Goal: Task Accomplishment & Management: Complete application form

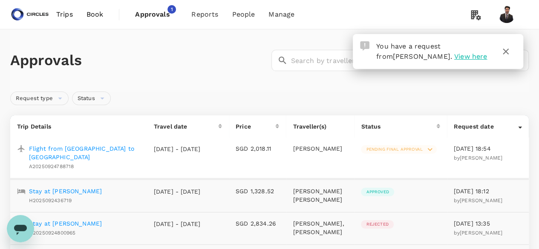
click at [167, 12] on span "Approvals" at bounding box center [156, 14] width 43 height 10
click at [454, 58] on span "View here" at bounding box center [470, 56] width 33 height 8
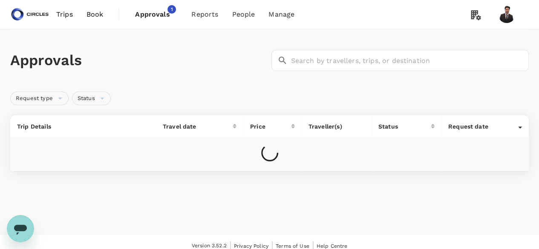
scroll to position [7, 0]
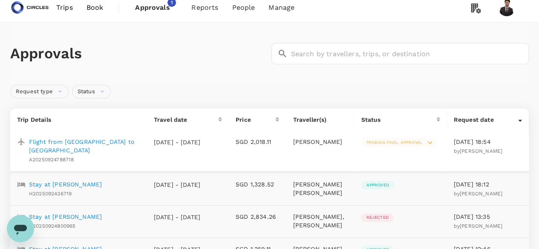
click at [96, 136] on div "Flight from [GEOGRAPHIC_DATA] to [GEOGRAPHIC_DATA] A20250924788718" at bounding box center [83, 149] width 115 height 30
click at [94, 142] on p "Flight from [GEOGRAPHIC_DATA] to [GEOGRAPHIC_DATA]" at bounding box center [84, 146] width 111 height 17
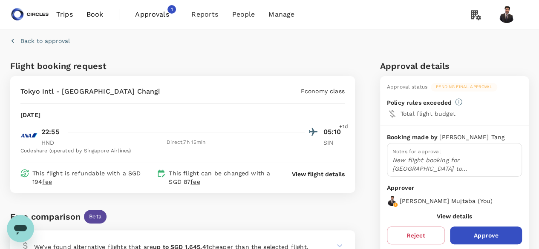
click at [102, 13] on span "Book" at bounding box center [95, 14] width 17 height 10
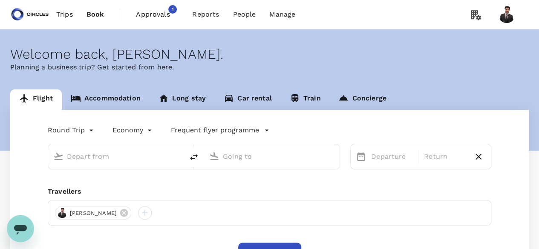
type input "Singapore Changi (SIN)"
type input "Barcelona El Prat (BCN)"
type input "Singapore Changi (SIN)"
type input "Barcelona El Prat (BCN)"
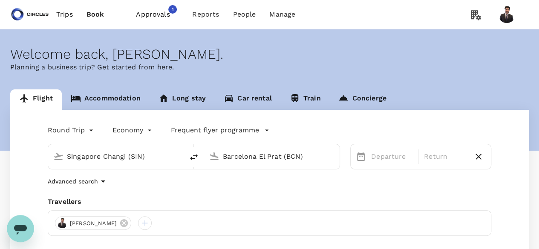
click at [135, 155] on input "Singapore Changi (SIN)" at bounding box center [116, 156] width 99 height 13
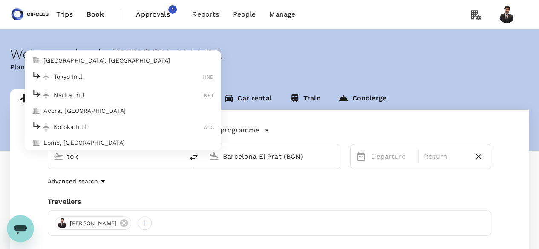
click at [132, 98] on p "Narita Intl" at bounding box center [129, 95] width 150 height 9
type input "Narita Intl (NRT)"
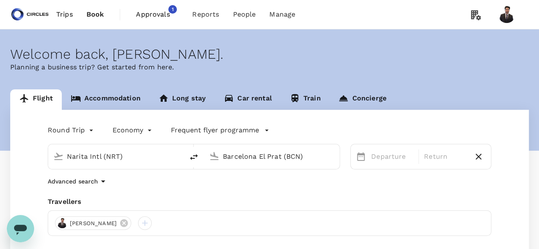
click at [275, 161] on input "Barcelona El Prat (BCN)" at bounding box center [272, 156] width 99 height 13
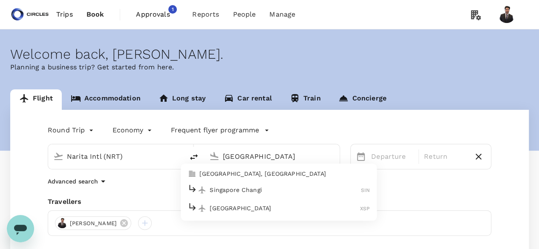
click at [254, 186] on p "Singapore Changi" at bounding box center [285, 190] width 151 height 9
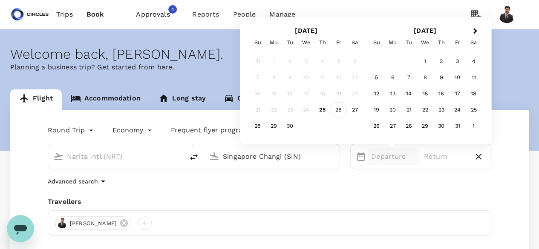
type input "Singapore Changi (SIN)"
click at [339, 110] on div "26" at bounding box center [339, 110] width 16 height 16
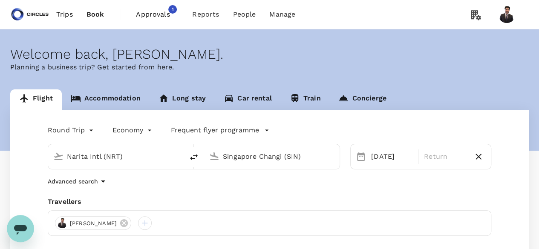
click at [163, 125] on div "Frequent flyer programme" at bounding box center [212, 129] width 116 height 14
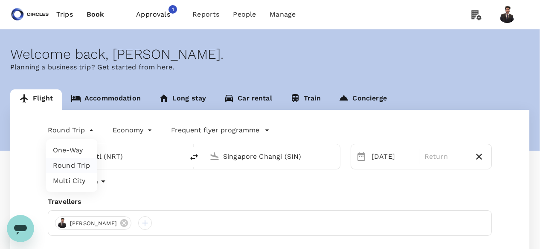
click at [87, 131] on body "Trips Book Approvals 1 Reports People Manage Welcome back , [PERSON_NAME] . Pla…" at bounding box center [273, 179] width 546 height 359
click at [78, 150] on li "One-Way" at bounding box center [71, 150] width 51 height 15
type input "oneway"
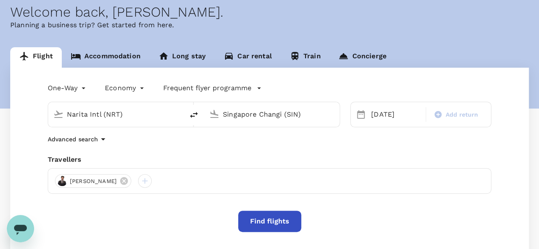
scroll to position [43, 0]
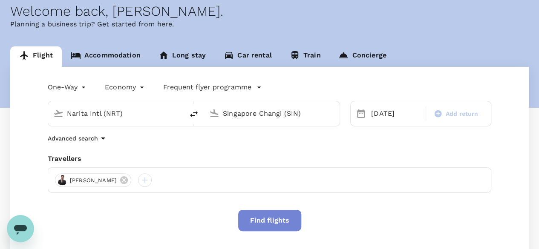
click at [268, 218] on button "Find flights" at bounding box center [269, 220] width 63 height 21
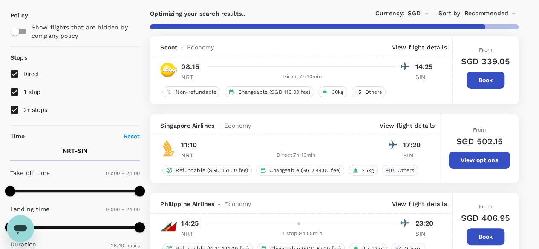
scroll to position [64, 0]
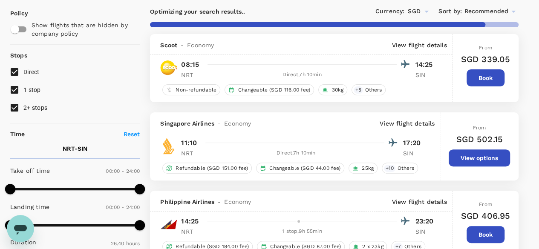
type input "2290"
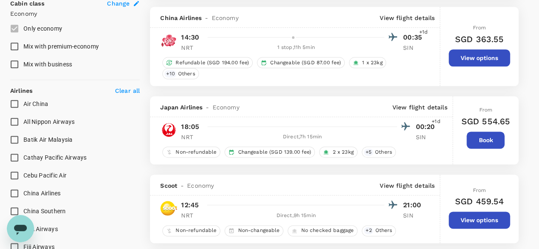
scroll to position [477, 0]
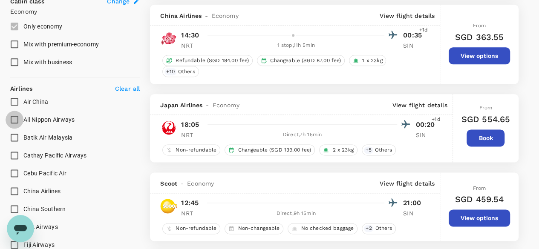
click at [15, 119] on input "All Nippon Airways" at bounding box center [15, 120] width 18 height 18
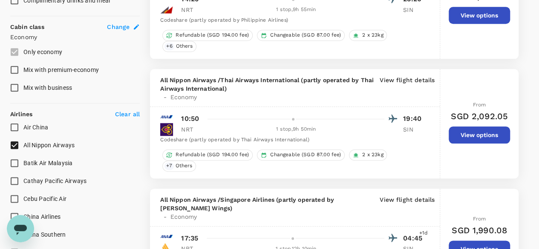
scroll to position [503, 0]
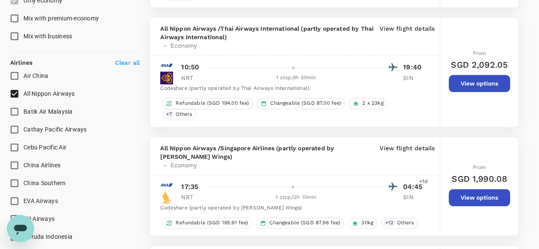
click at [61, 96] on span "All Nippon Airways" at bounding box center [49, 94] width 52 height 10
click at [23, 96] on input "All Nippon Airways" at bounding box center [15, 94] width 18 height 18
checkbox input "false"
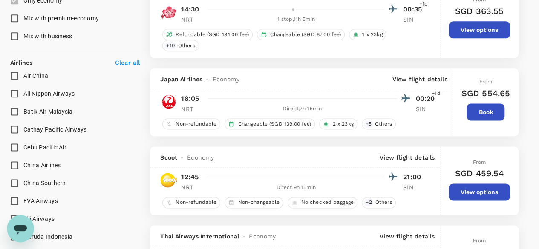
type input "SGD"
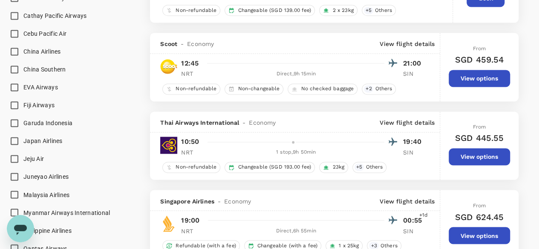
scroll to position [622, 0]
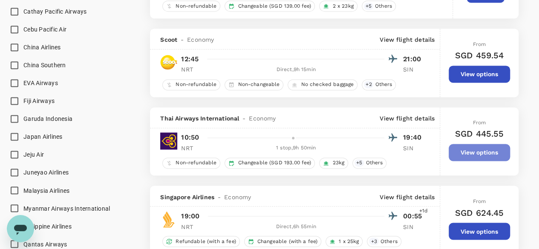
click at [462, 146] on button "View options" at bounding box center [479, 152] width 61 height 17
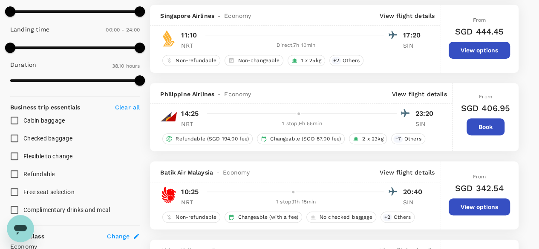
scroll to position [0, 0]
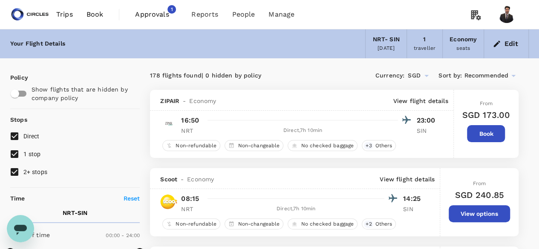
click at [161, 16] on span "Approvals" at bounding box center [156, 14] width 43 height 10
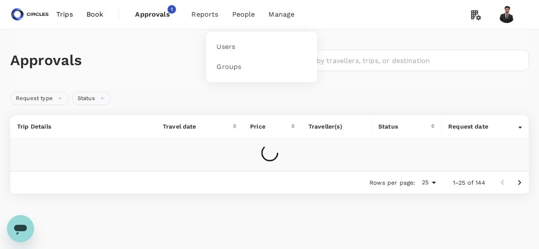
click at [250, 16] on span "People" at bounding box center [243, 14] width 23 height 10
click at [238, 41] on link "Users" at bounding box center [261, 47] width 101 height 20
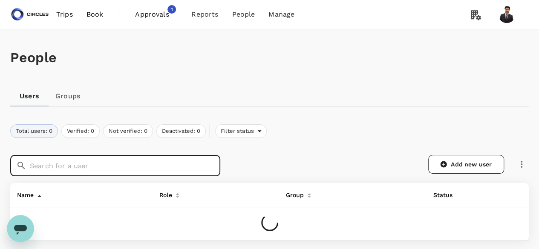
click at [130, 166] on input "text" at bounding box center [125, 165] width 191 height 21
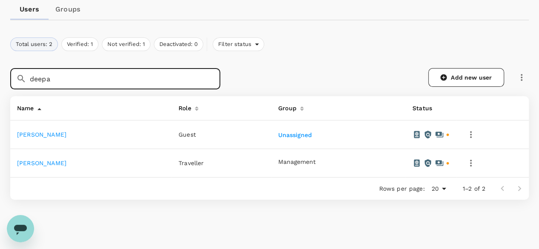
scroll to position [90, 0]
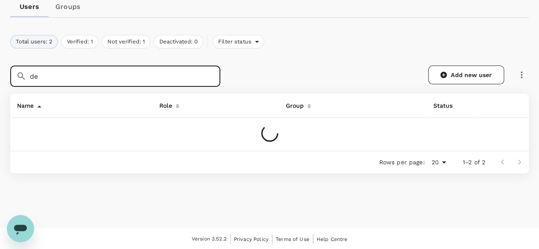
type input "d"
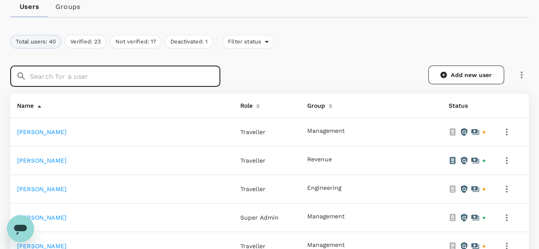
scroll to position [0, 0]
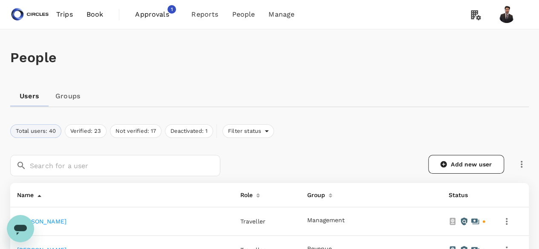
click at [165, 14] on span "Approvals" at bounding box center [156, 14] width 43 height 10
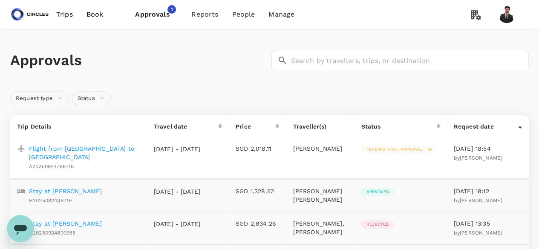
click at [156, 17] on span "Approvals" at bounding box center [156, 14] width 43 height 10
click at [234, 15] on span "People" at bounding box center [243, 14] width 23 height 10
click at [211, 15] on span "Reports" at bounding box center [204, 14] width 27 height 10
click at [188, 47] on span "Bookings" at bounding box center [195, 47] width 30 height 10
click at [146, 20] on span "Approvals 1" at bounding box center [156, 15] width 43 height 14
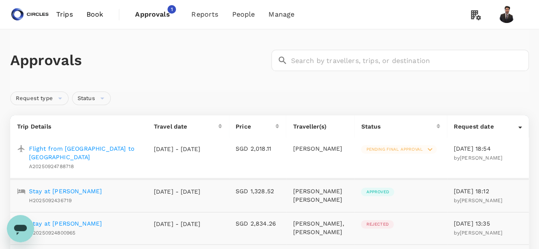
click at [100, 10] on span "Book" at bounding box center [95, 14] width 17 height 10
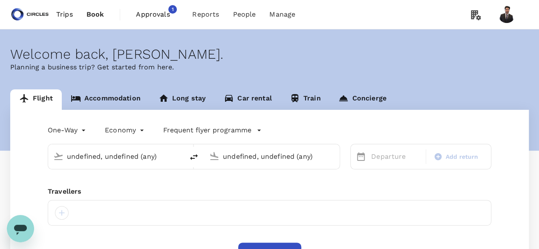
type input "Narita Intl (NRT)"
type input "Singapore Changi (SIN)"
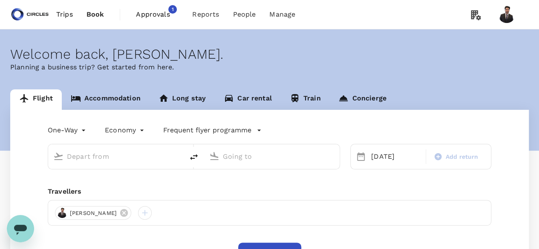
type input "Narita Intl (NRT)"
type input "Singapore Changi (SIN)"
click at [106, 156] on input "text" at bounding box center [116, 156] width 99 height 13
type input "Narita Intl (NRT)"
type input "Singapore Changi (SIN)"
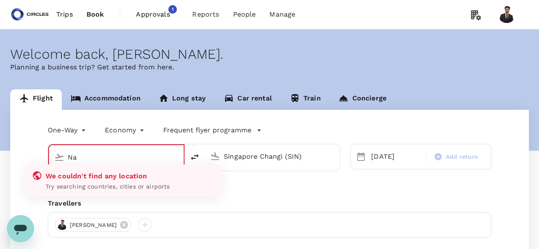
type input "N"
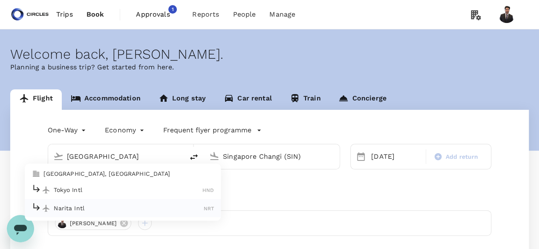
click at [103, 194] on p "Tokyo Intl" at bounding box center [128, 190] width 149 height 9
type input "Tokyo Intl (HND)"
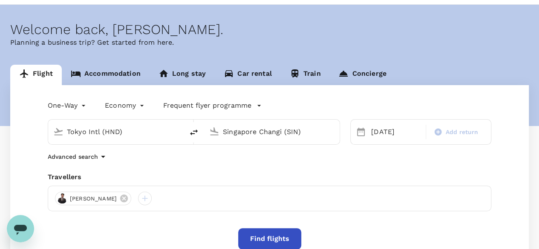
scroll to position [32, 0]
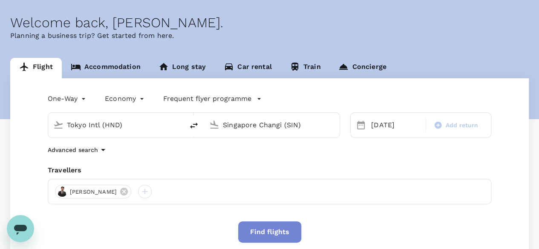
click at [259, 232] on button "Find flights" at bounding box center [269, 232] width 63 height 21
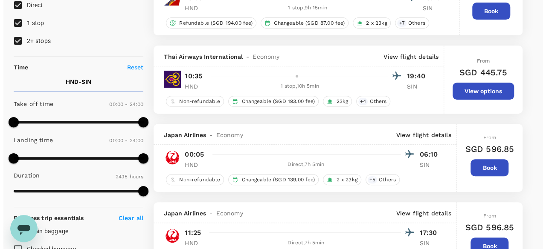
scroll to position [127, 0]
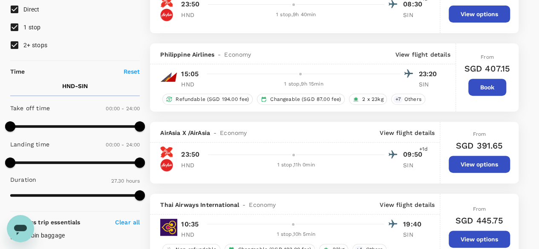
type input "1650"
click at [416, 52] on p "View flight details" at bounding box center [423, 54] width 55 height 9
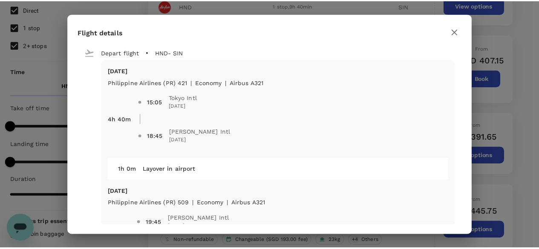
scroll to position [2, 0]
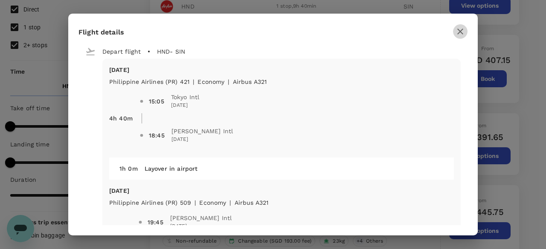
click at [460, 31] on icon "button" at bounding box center [460, 32] width 6 height 6
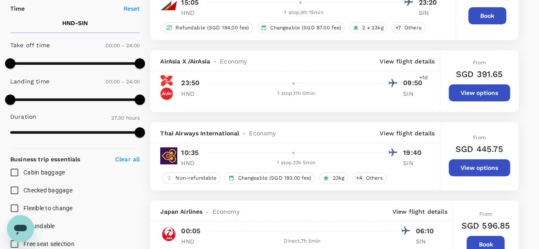
scroll to position [223, 0]
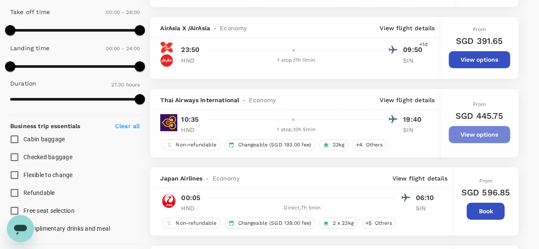
click at [457, 134] on button "View options" at bounding box center [479, 134] width 61 height 17
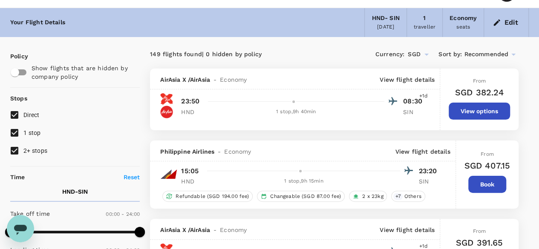
scroll to position [0, 0]
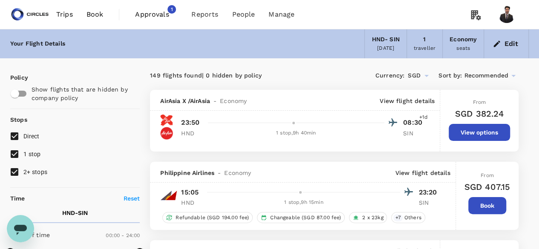
click at [148, 13] on span "Approvals" at bounding box center [156, 14] width 43 height 10
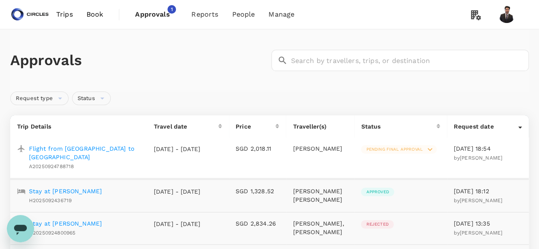
click at [90, 149] on p "Flight from [GEOGRAPHIC_DATA] to [GEOGRAPHIC_DATA]" at bounding box center [84, 153] width 111 height 17
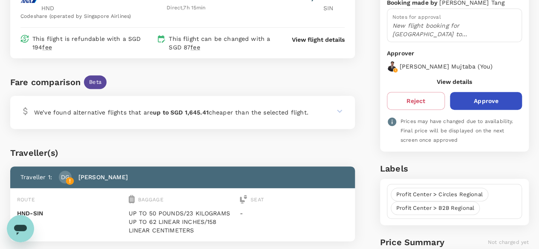
scroll to position [133, 0]
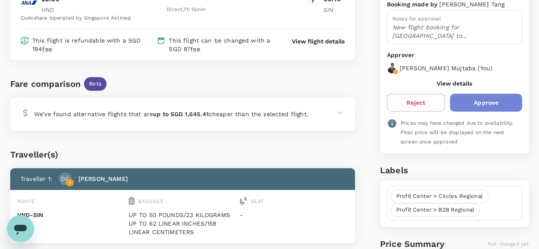
click at [505, 106] on button "Approve" at bounding box center [486, 103] width 72 height 18
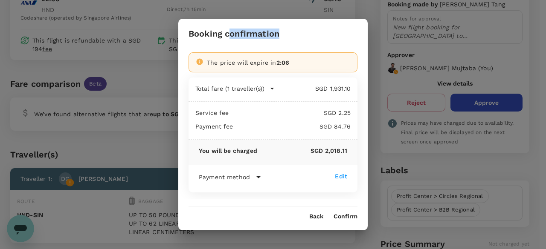
drag, startPoint x: 235, startPoint y: 28, endPoint x: 283, endPoint y: 29, distance: 48.2
click at [283, 29] on div "Booking confirmation The price will expire in 2:06 Total fare (1 traveller(s)) …" at bounding box center [272, 125] width 189 height 212
click at [320, 214] on button "Back" at bounding box center [316, 217] width 14 height 7
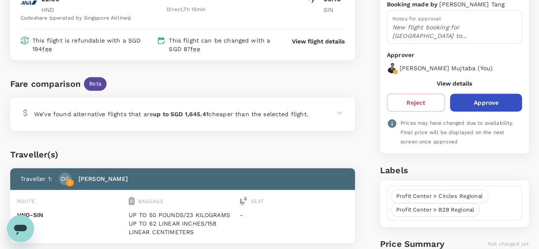
click at [333, 110] on div at bounding box center [331, 113] width 27 height 10
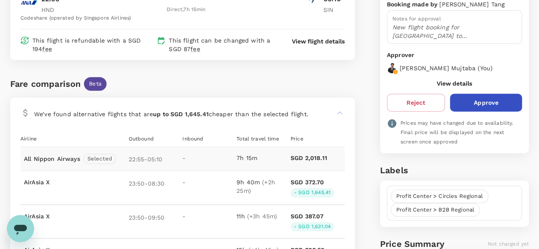
click at [471, 100] on button "Approve" at bounding box center [486, 103] width 72 height 18
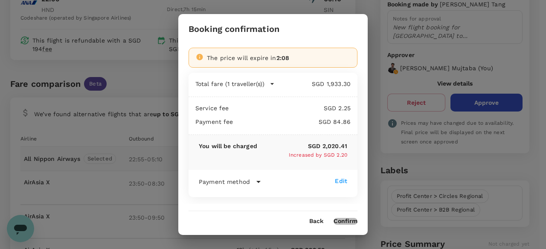
click at [350, 220] on button "Confirm" at bounding box center [345, 221] width 24 height 7
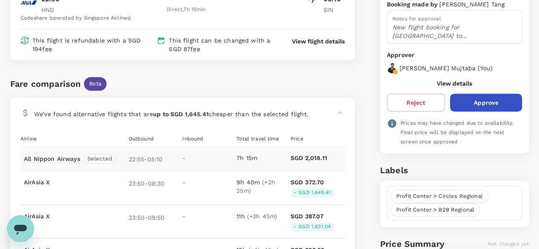
scroll to position [0, 0]
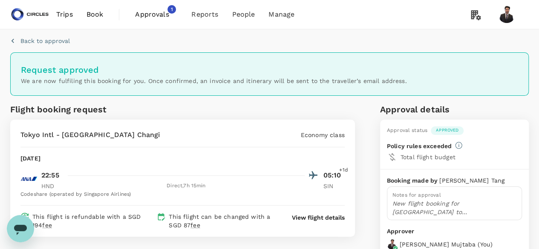
click at [155, 16] on span "Approvals" at bounding box center [156, 14] width 43 height 10
